Goal: Task Accomplishment & Management: Use online tool/utility

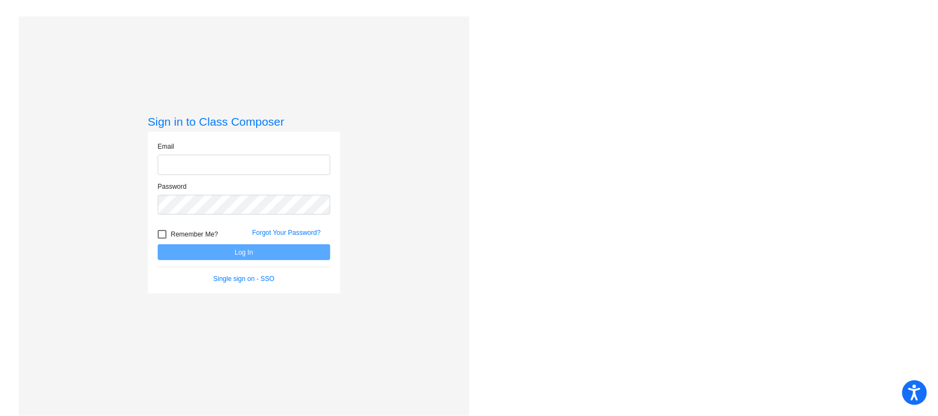
type input "melanie.quinones@ocps.net"
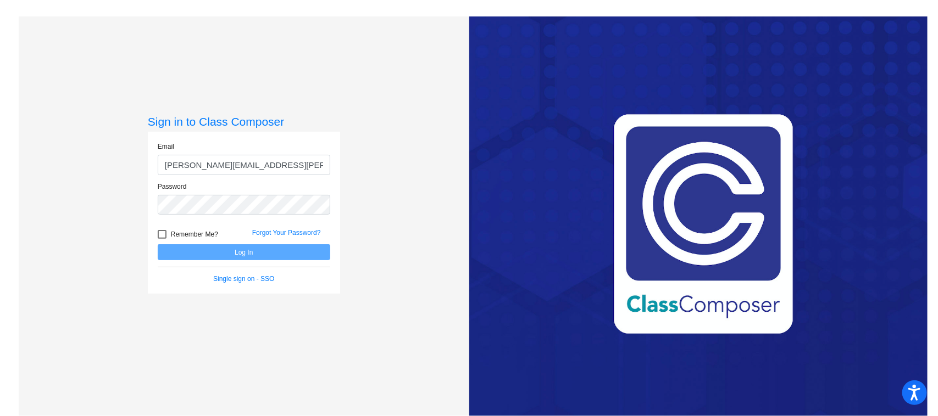
click at [287, 262] on form "Email melanie.quinones@ocps.net Password Remember Me? Forgot Your Password? Log…" at bounding box center [244, 213] width 173 height 142
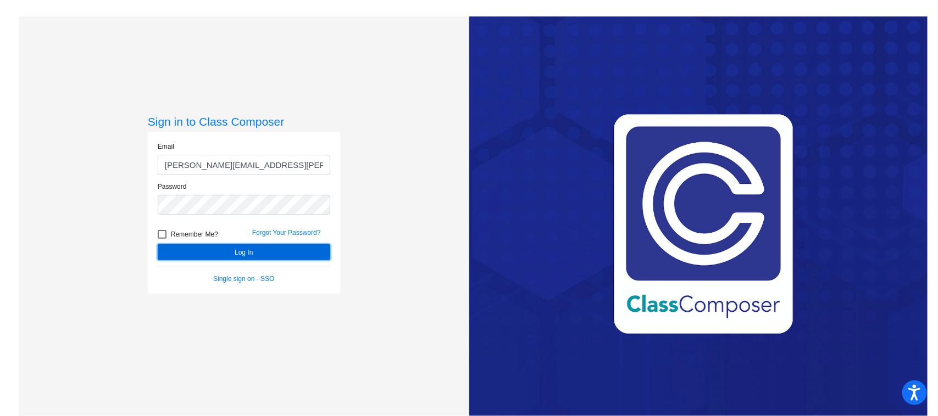
click at [283, 253] on button "Log In" at bounding box center [244, 252] width 173 height 16
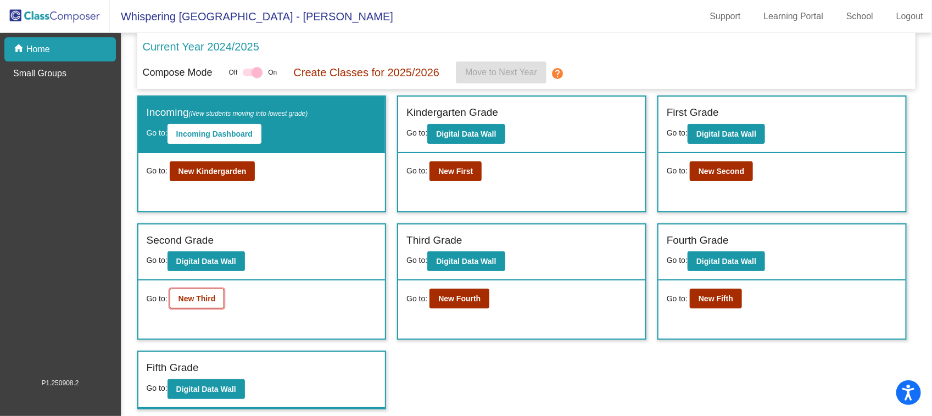
click at [212, 300] on b "New Third" at bounding box center [197, 298] width 37 height 9
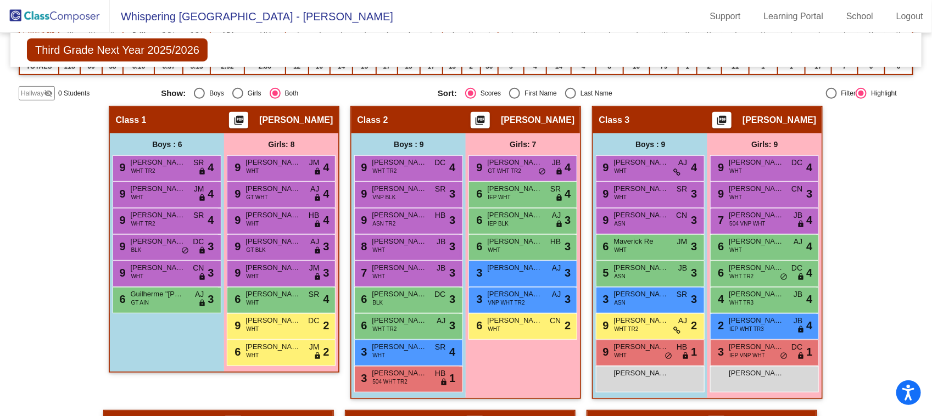
scroll to position [204, 0]
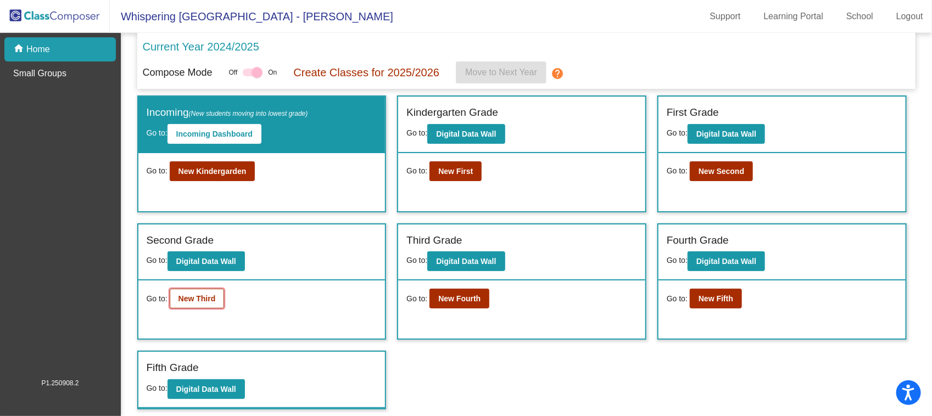
click at [202, 294] on b "New Third" at bounding box center [197, 298] width 37 height 9
